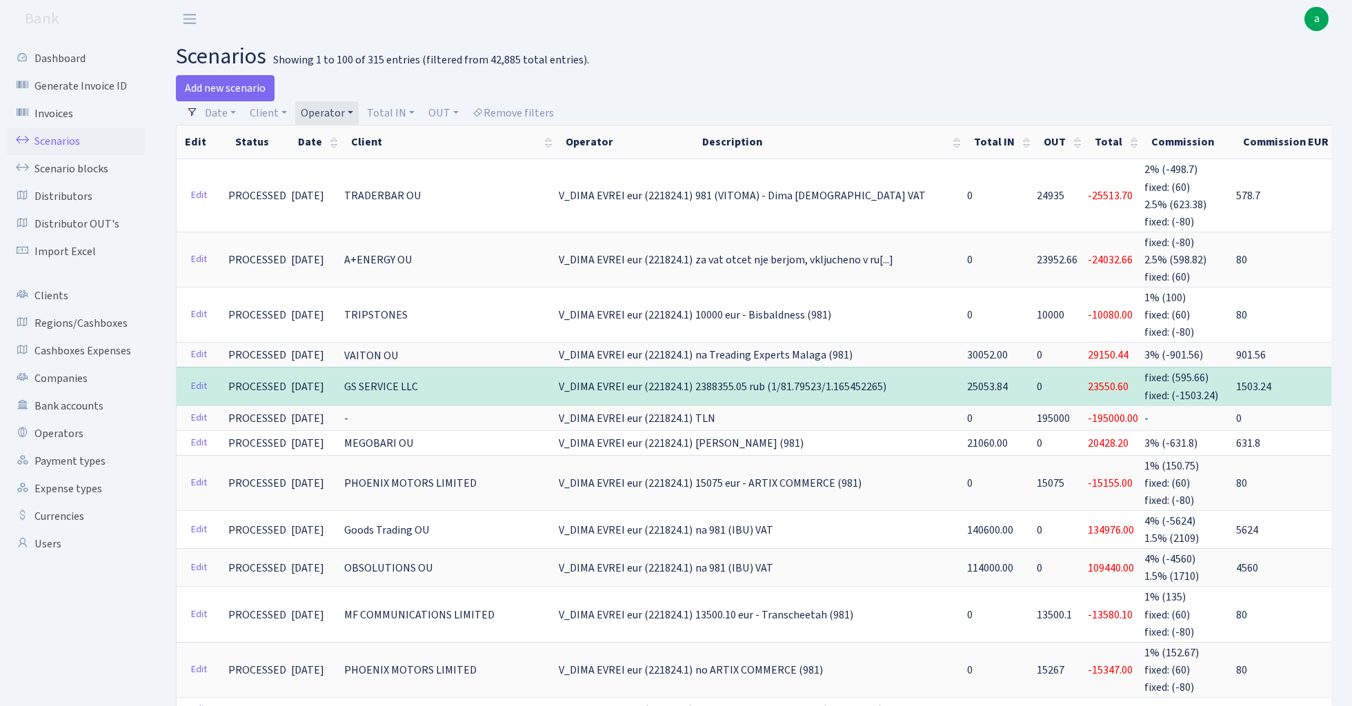
select select "431"
select select "100"
click at [346, 113] on link "Operator" at bounding box center [326, 112] width 63 height 23
click at [346, 163] on input "search" at bounding box center [349, 162] width 101 height 21
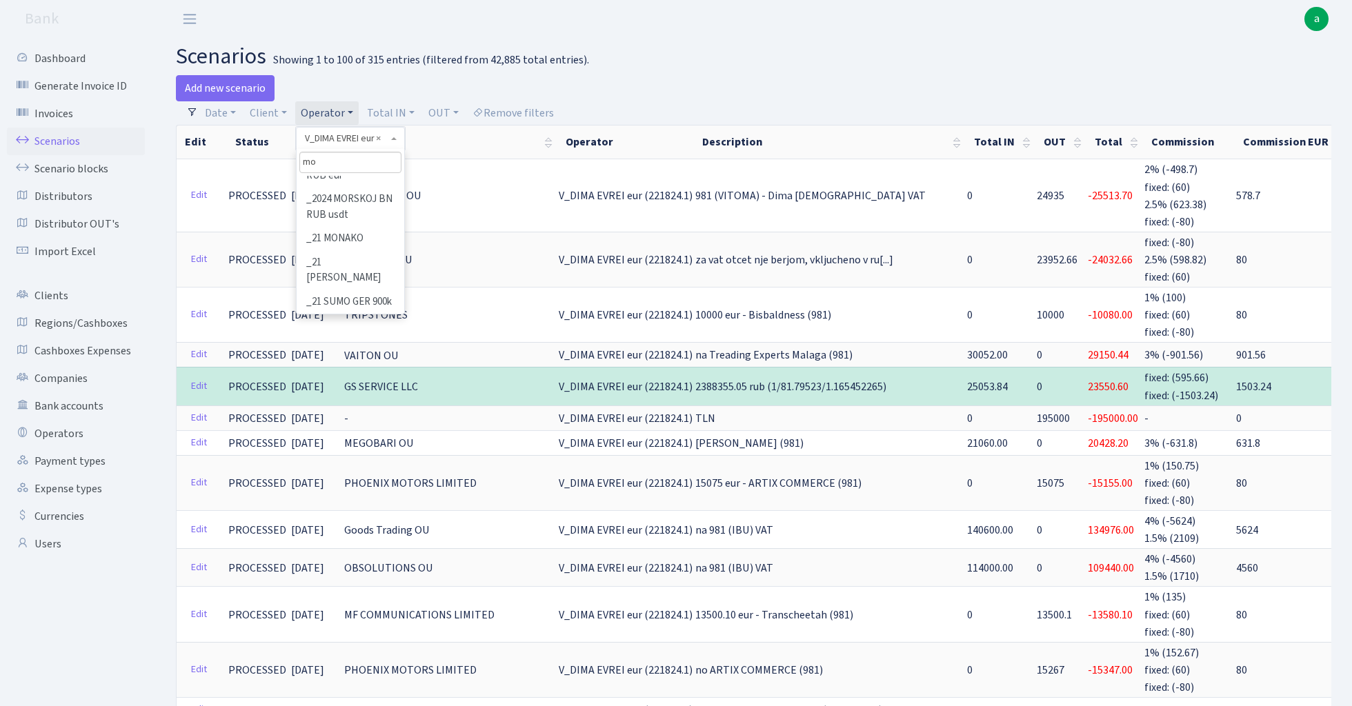
scroll to position [0, 0]
type input "mor"
click at [359, 221] on li "MORSKOJ BN RUB usdt" at bounding box center [350, 234] width 104 height 39
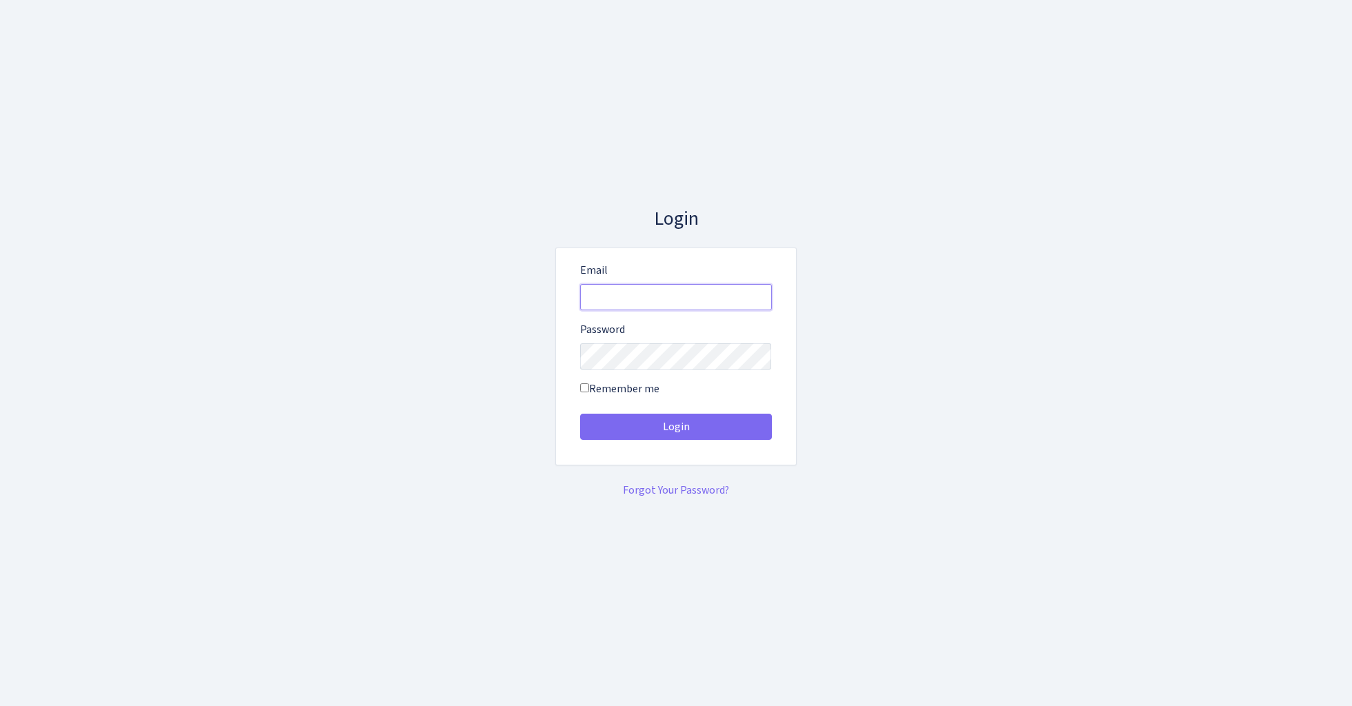
type input "[EMAIL_ADDRESS][DOMAIN_NAME]"
click at [675, 426] on button "Login" at bounding box center [676, 427] width 192 height 26
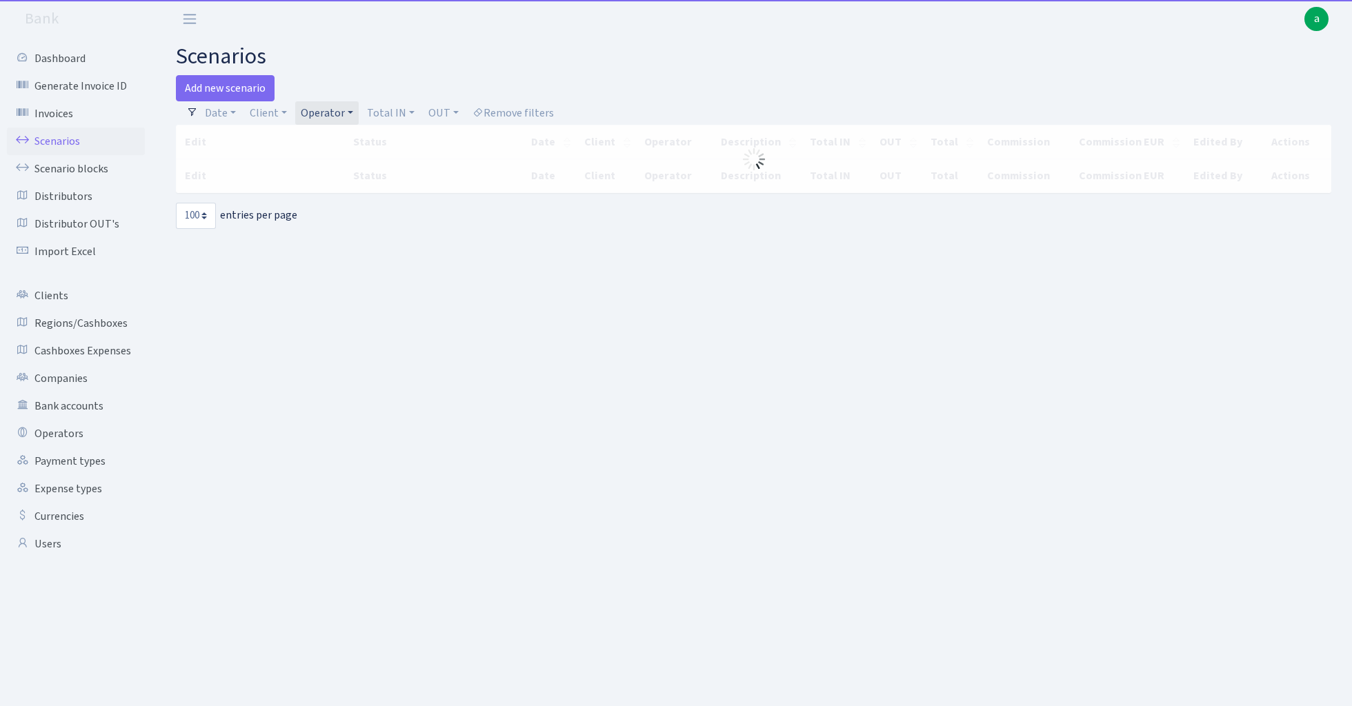
select select "100"
